Goal: Information Seeking & Learning: Find contact information

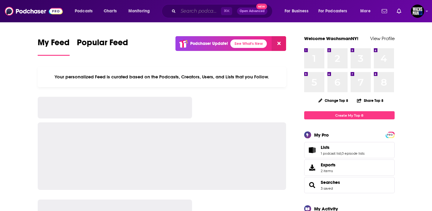
click at [194, 13] on input "Search podcasts, credits, & more..." at bounding box center [199, 11] width 43 height 10
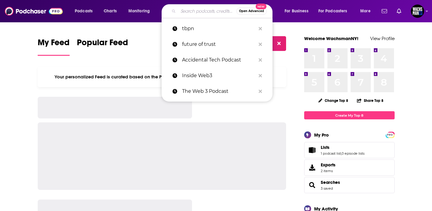
paste input "MikoBits Podcast"
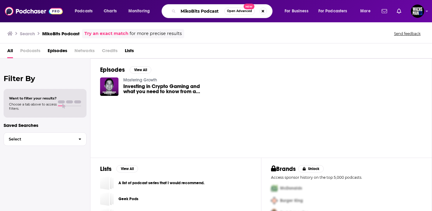
drag, startPoint x: 201, startPoint y: 12, endPoint x: 220, endPoint y: 12, distance: 18.7
click at [220, 12] on input "MikoBits Podcast" at bounding box center [201, 11] width 46 height 10
type input "MikoBits"
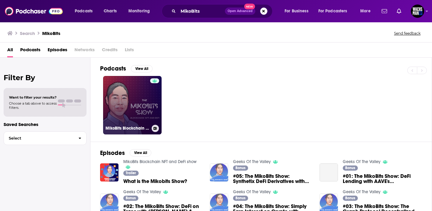
click at [130, 98] on link "MikoBits Blockchain NFT and DeFi show" at bounding box center [132, 105] width 59 height 59
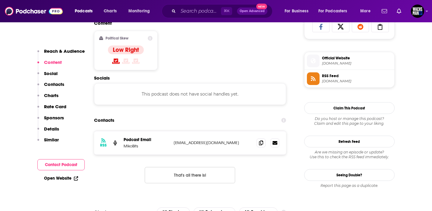
scroll to position [415, 0]
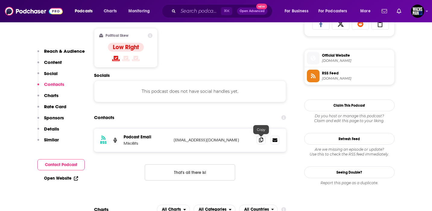
click at [261, 144] on span at bounding box center [261, 139] width 9 height 9
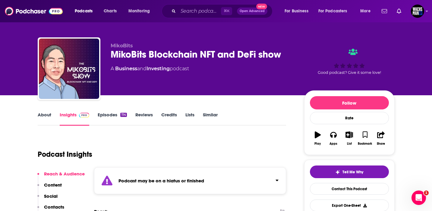
scroll to position [0, 0]
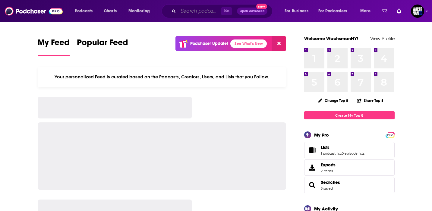
click at [205, 11] on input "Search podcasts, credits, & more..." at bounding box center [199, 11] width 43 height 10
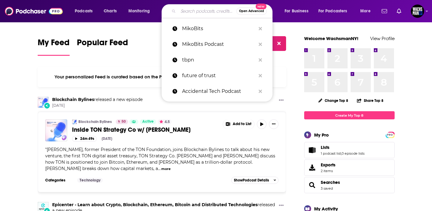
paste input "Startup Europe — The Sifted Podcast"
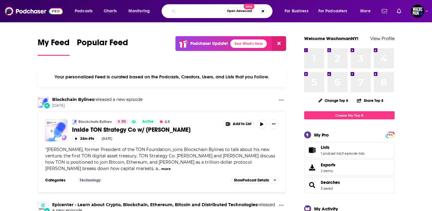
type input "Startup Europe — The Sifted Podcast"
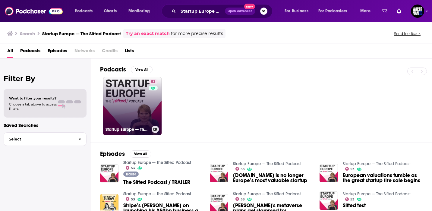
scroll to position [0, 0]
click at [128, 87] on link "53 Startup Europe — The Sifted Podcast" at bounding box center [132, 106] width 59 height 59
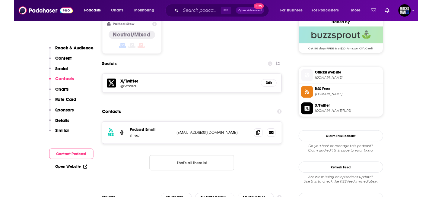
scroll to position [518, 0]
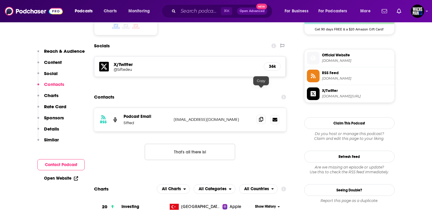
click at [262, 115] on span at bounding box center [261, 119] width 9 height 9
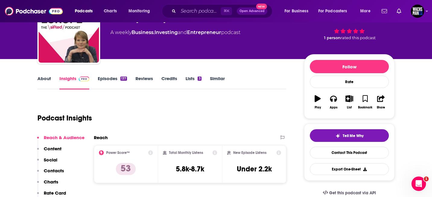
scroll to position [0, 0]
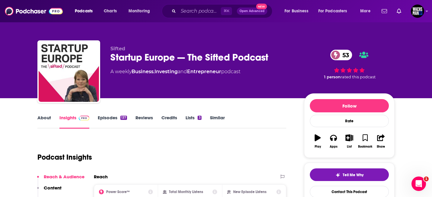
click at [39, 120] on link "About" at bounding box center [44, 122] width 14 height 14
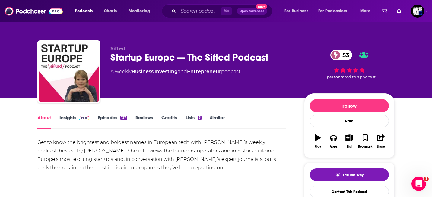
scroll to position [11, 0]
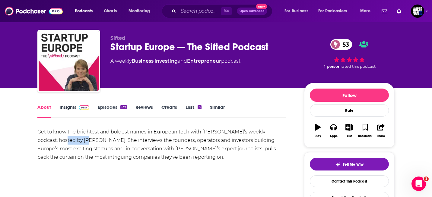
drag, startPoint x: 63, startPoint y: 142, endPoint x: 28, endPoint y: 142, distance: 35.6
copy div "[PERSON_NAME]"
